Goal: Navigation & Orientation: Find specific page/section

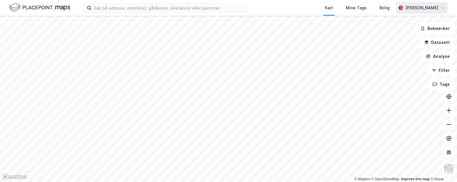
click at [439, 9] on div "[PERSON_NAME]" at bounding box center [422, 8] width 52 height 12
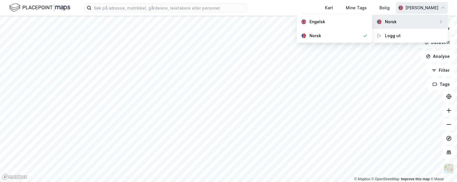
click at [441, 21] on icon at bounding box center [440, 21] width 5 height 5
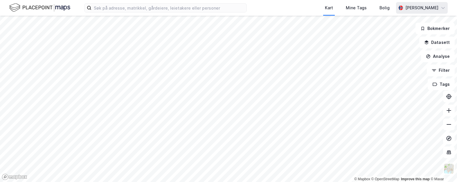
click at [444, 10] on div "[PERSON_NAME]" at bounding box center [422, 8] width 52 height 12
click at [280, 7] on div "Kart Mine Tags Bolig" at bounding box center [334, 8] width 121 height 16
click at [434, 39] on button "Datasett" at bounding box center [436, 43] width 35 height 12
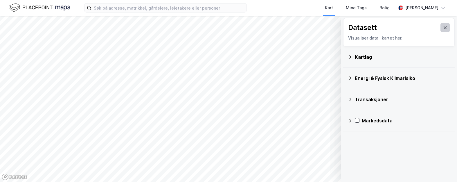
click at [442, 27] on icon at bounding box center [444, 27] width 5 height 5
